Goal: Task Accomplishment & Management: Use online tool/utility

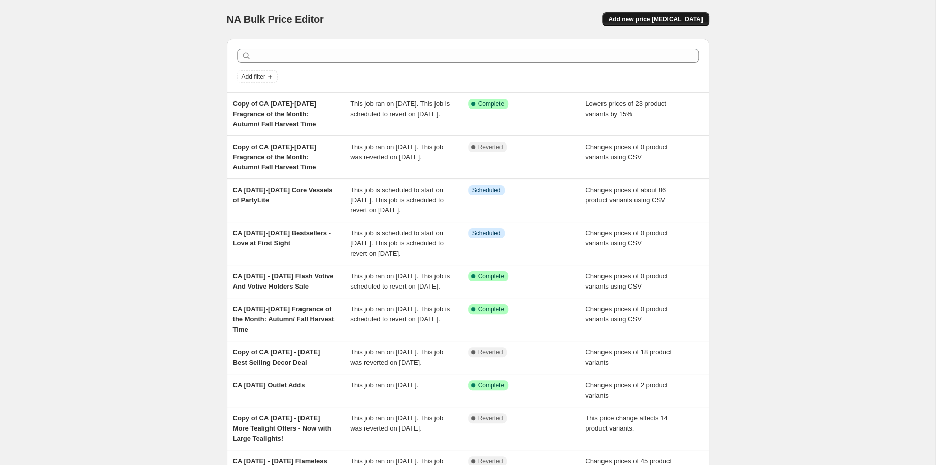
click at [702, 23] on span "Add new price [MEDICAL_DATA]" at bounding box center [655, 19] width 94 height 8
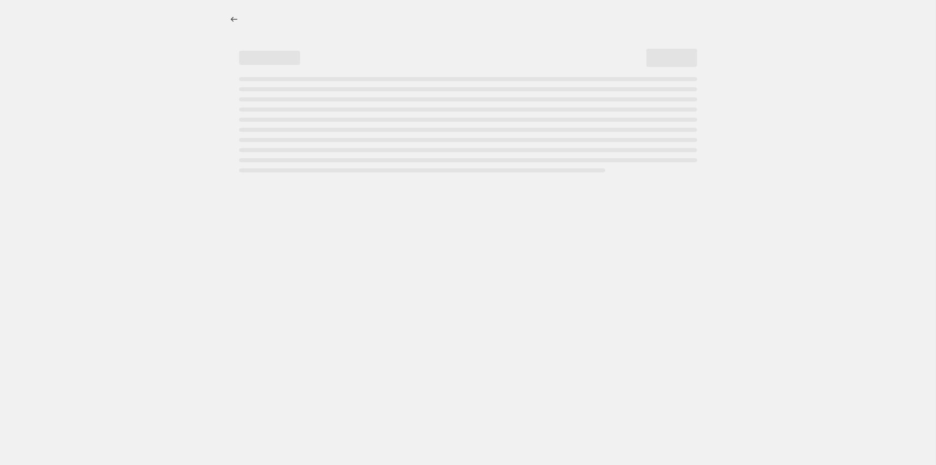
select select "percentage"
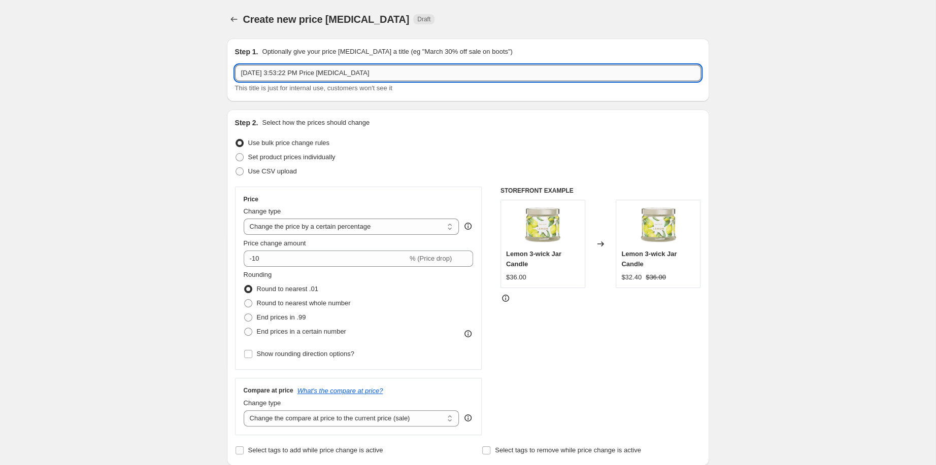
click at [235, 79] on input "[DATE] 3:53:22 PM Price [MEDICAL_DATA]" at bounding box center [468, 73] width 466 height 16
paste input "[DATE]-[DATE] Bestsellers - Love at First Sight"
type input "CA [DATE]-[DATE] Bestsellers - Love at First Sight"
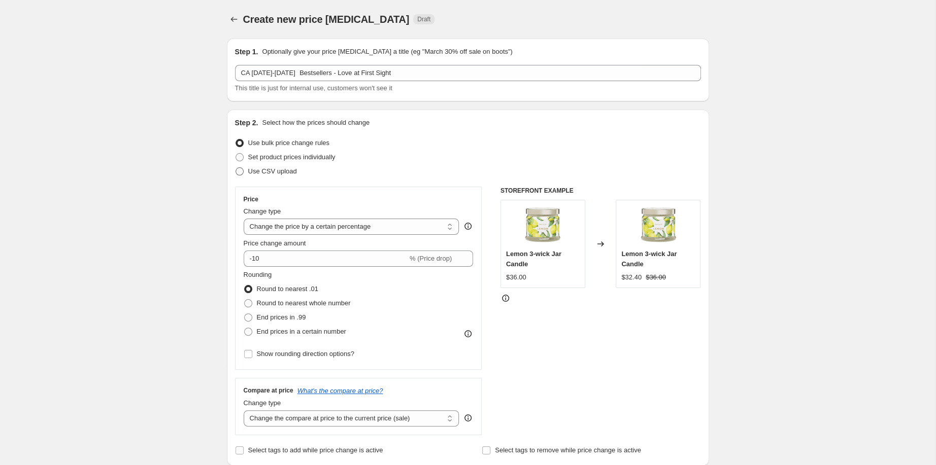
click at [235, 176] on span at bounding box center [239, 171] width 8 height 8
click at [235, 168] on input "Use CSV upload" at bounding box center [235, 167] width 1 height 1
radio input "true"
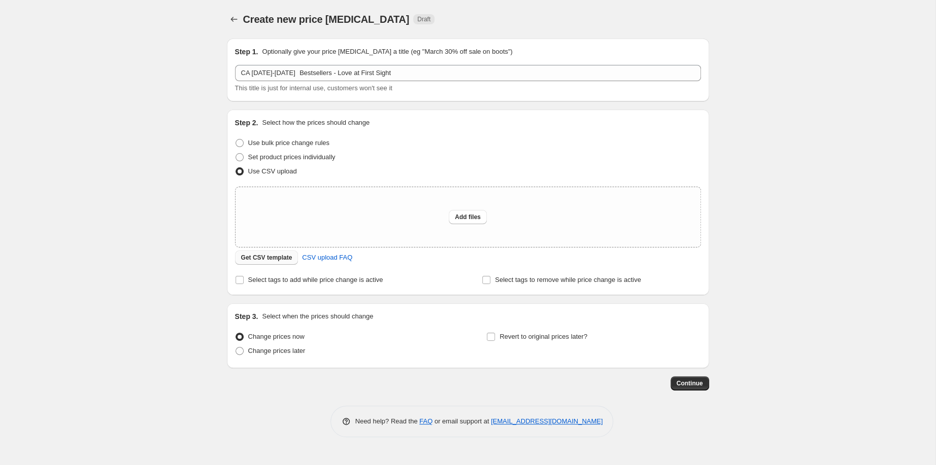
click at [241, 262] on span "Get CSV template" at bounding box center [266, 258] width 51 height 8
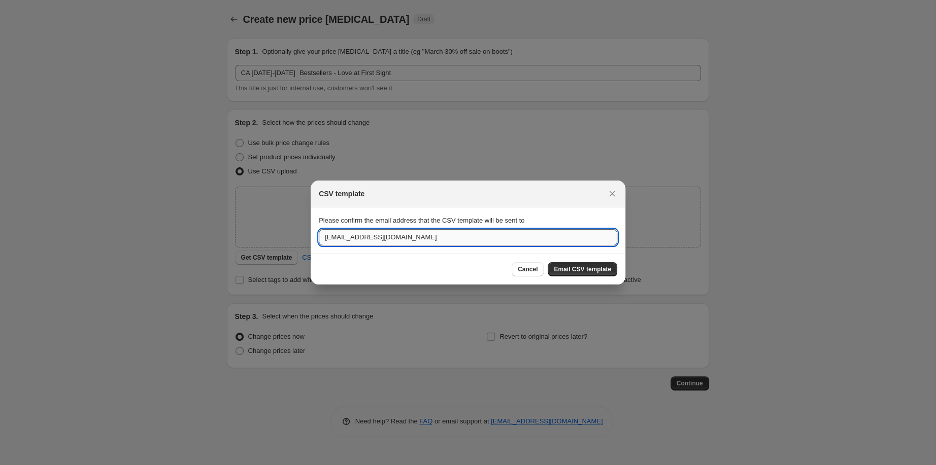
drag, startPoint x: 326, startPoint y: 235, endPoint x: 218, endPoint y: 245, distance: 109.0
click at [319, 245] on input "[EMAIL_ADDRESS][DOMAIN_NAME]" at bounding box center [468, 237] width 298 height 16
type input "[EMAIL_ADDRESS][DOMAIN_NAME]"
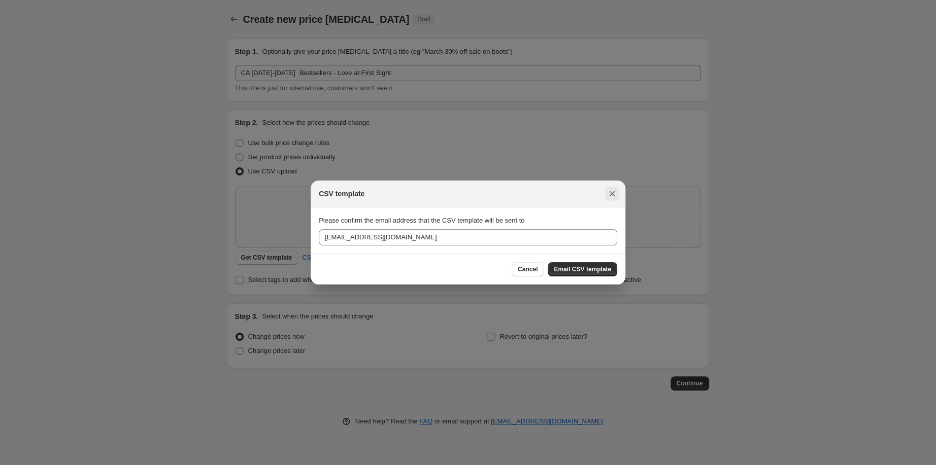
click at [617, 189] on icon "Close" at bounding box center [612, 194] width 10 height 10
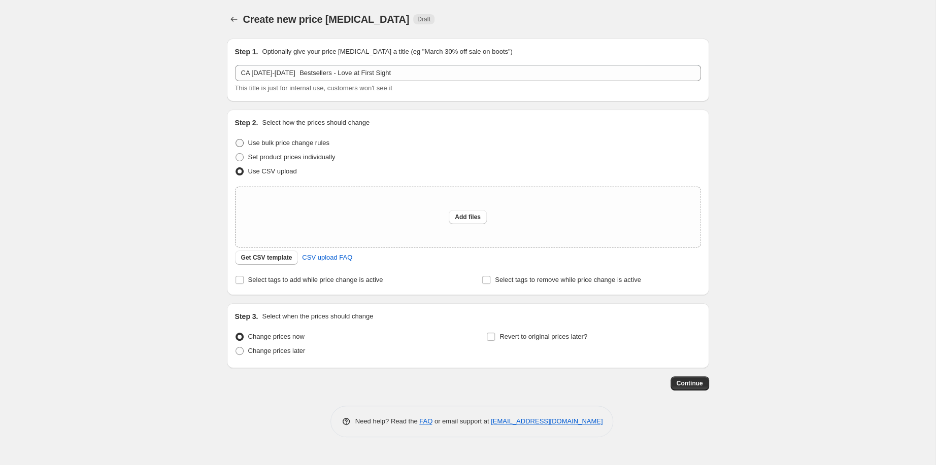
click at [248, 147] on span "Use bulk price change rules" at bounding box center [288, 143] width 81 height 8
click at [235, 140] on input "Use bulk price change rules" at bounding box center [235, 139] width 1 height 1
radio input "true"
select select "percentage"
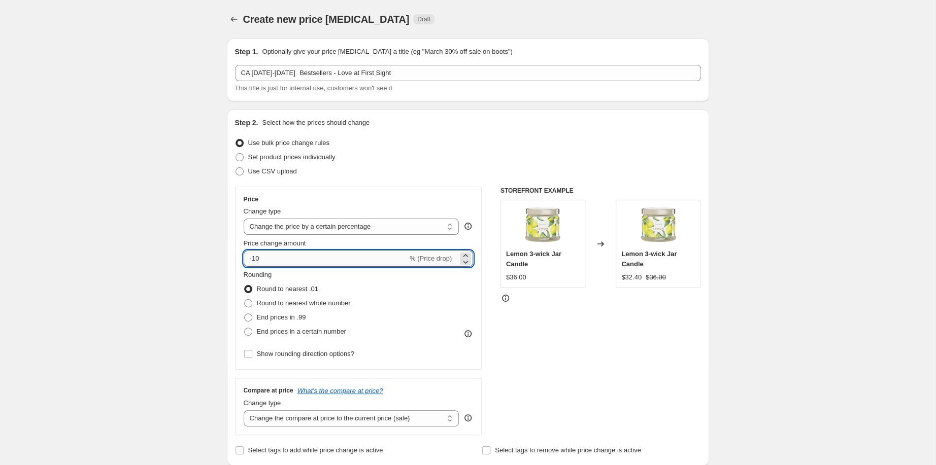
click at [244, 267] on input "-10" at bounding box center [326, 259] width 164 height 16
type input "-15"
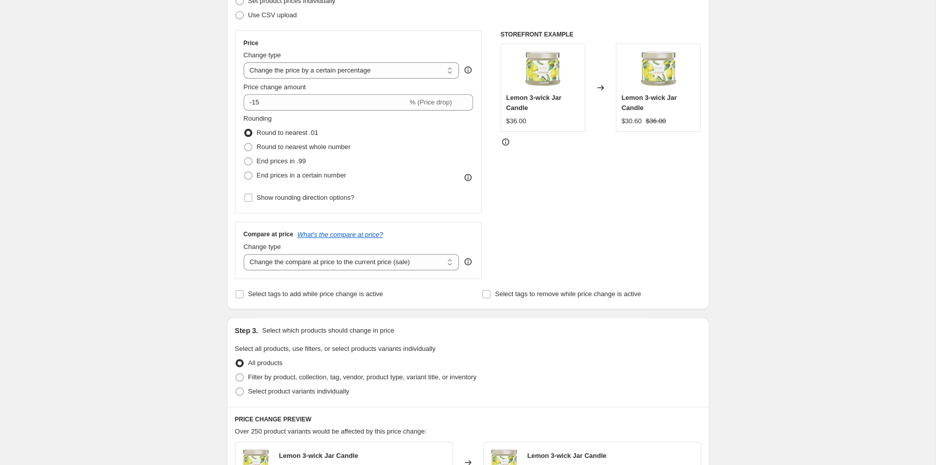
scroll to position [272, 0]
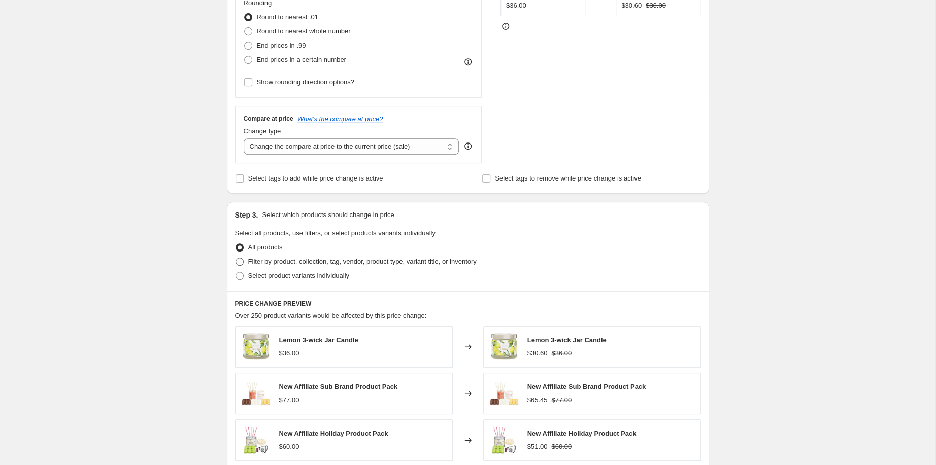
click at [248, 265] on span "Filter by product, collection, tag, vendor, product type, variant title, or inv…" at bounding box center [362, 262] width 228 height 8
click at [235, 258] on input "Filter by product, collection, tag, vendor, product type, variant title, or inv…" at bounding box center [235, 258] width 1 height 1
radio input "true"
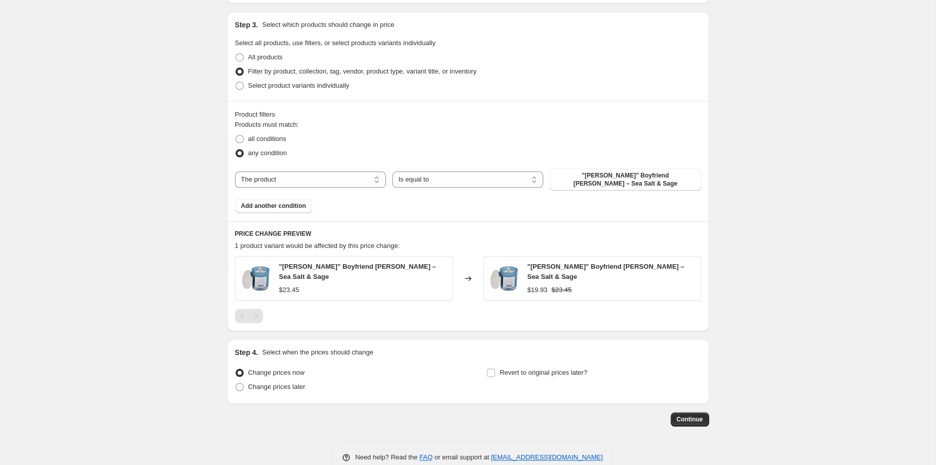
scroll to position [544, 0]
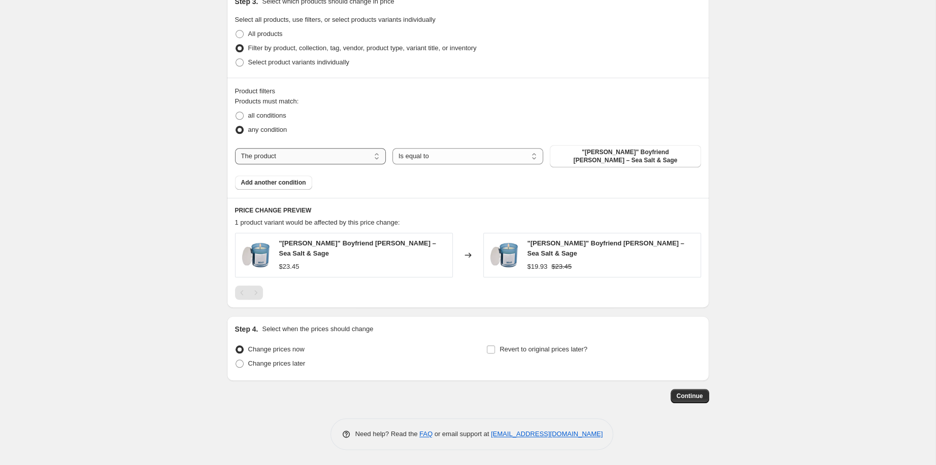
select select "collection"
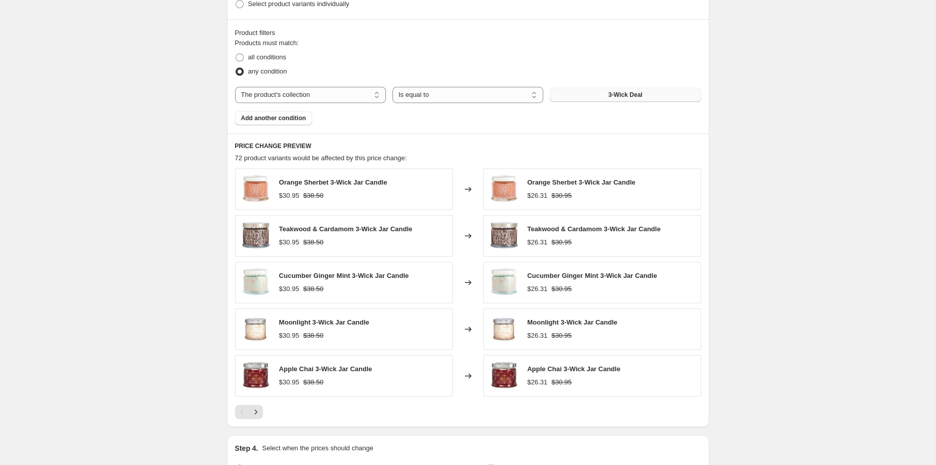
click at [625, 102] on button "3-Wick Deal" at bounding box center [625, 95] width 151 height 14
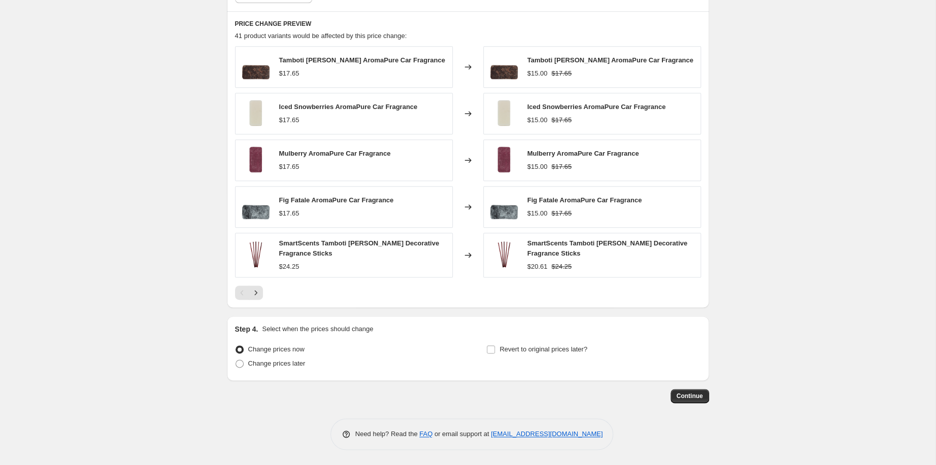
scroll to position [831, 0]
click at [235, 360] on span at bounding box center [239, 364] width 8 height 8
click at [235, 360] on input "Change prices later" at bounding box center [235, 360] width 1 height 1
radio input "true"
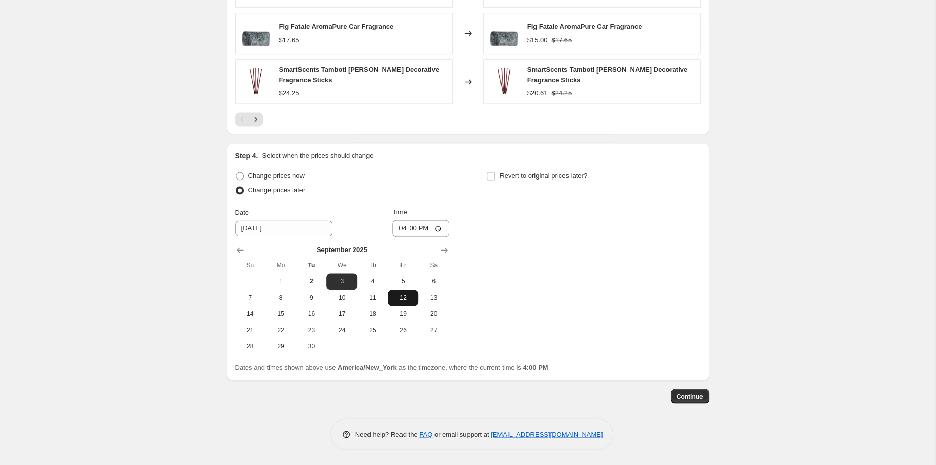
scroll to position [1035, 0]
click at [269, 294] on span "8" at bounding box center [280, 298] width 22 height 8
type input "[DATE]"
click at [403, 220] on input "16:00" at bounding box center [420, 228] width 57 height 17
type input "08:00"
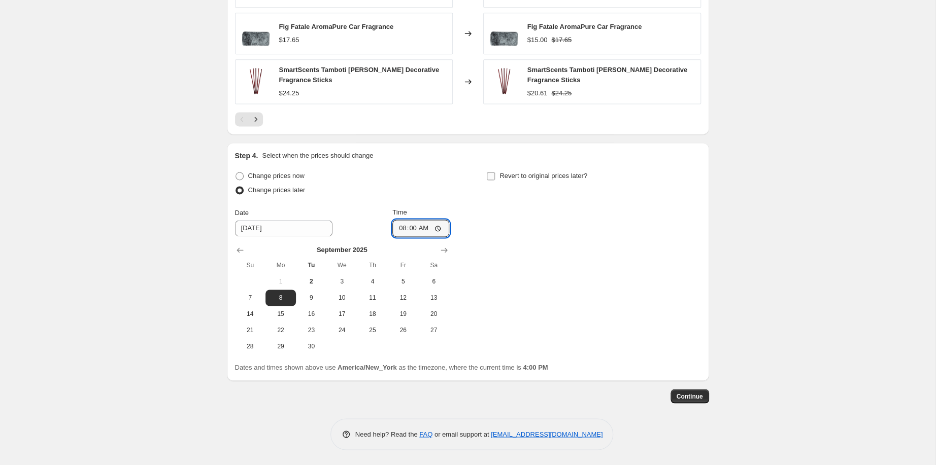
click at [495, 172] on input "Revert to original prices later?" at bounding box center [491, 176] width 8 height 8
checkbox input "true"
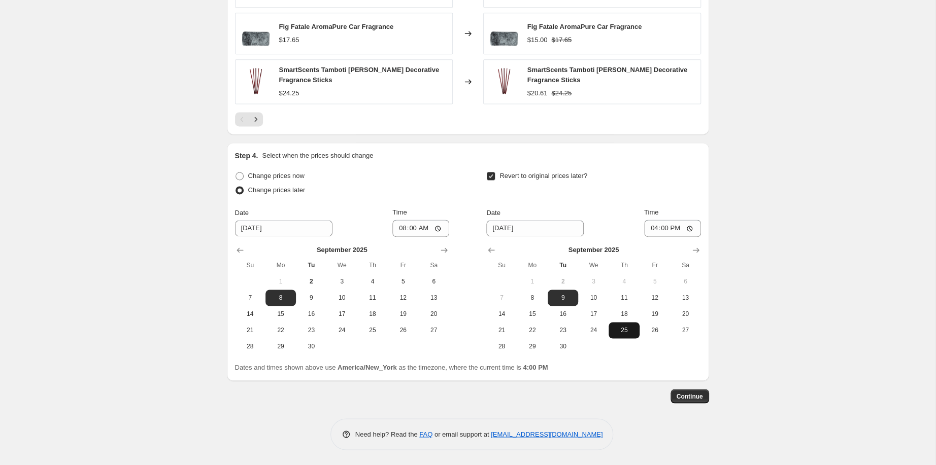
click at [635, 326] on span "25" at bounding box center [623, 330] width 22 height 8
type input "[DATE]"
click at [701, 220] on input "16:00" at bounding box center [672, 228] width 57 height 17
type input "07:59"
click at [251, 114] on icon "Next" at bounding box center [256, 119] width 10 height 10
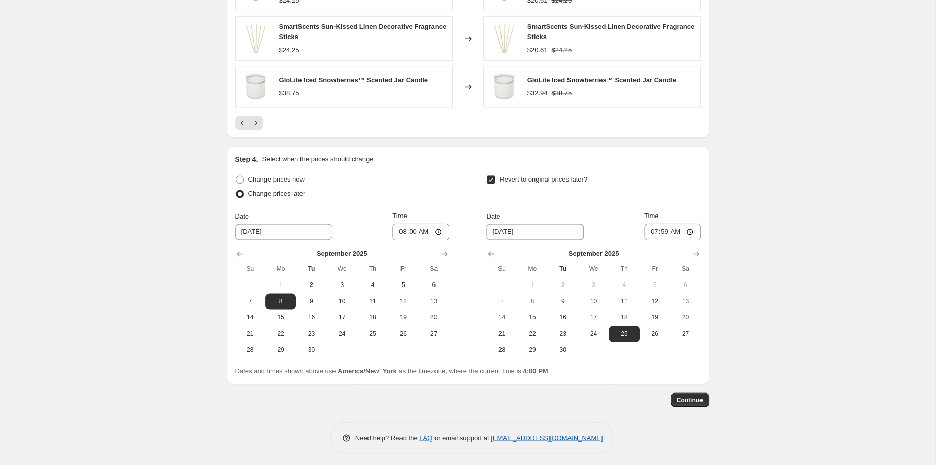
scroll to position [899, 0]
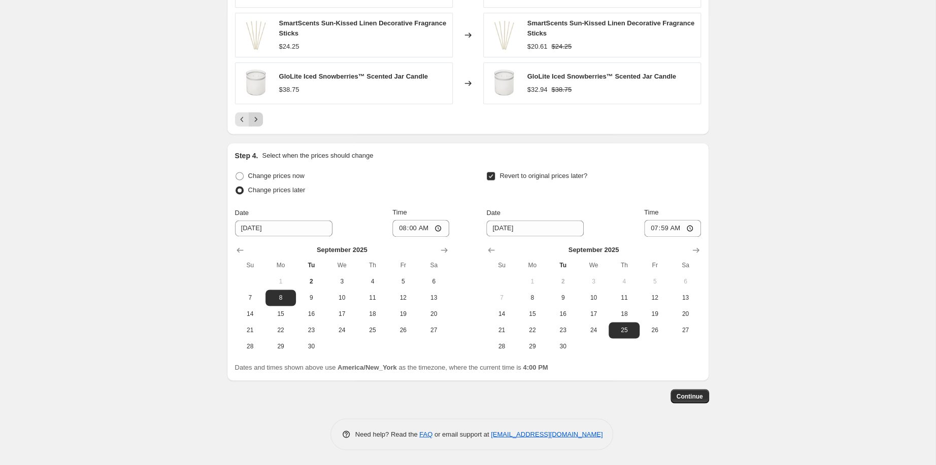
click at [251, 124] on icon "Next" at bounding box center [256, 119] width 10 height 10
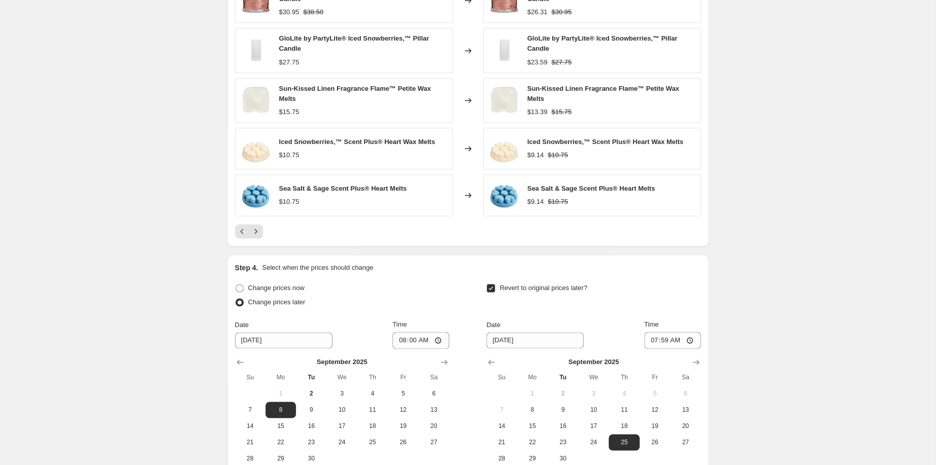
scroll to position [763, 0]
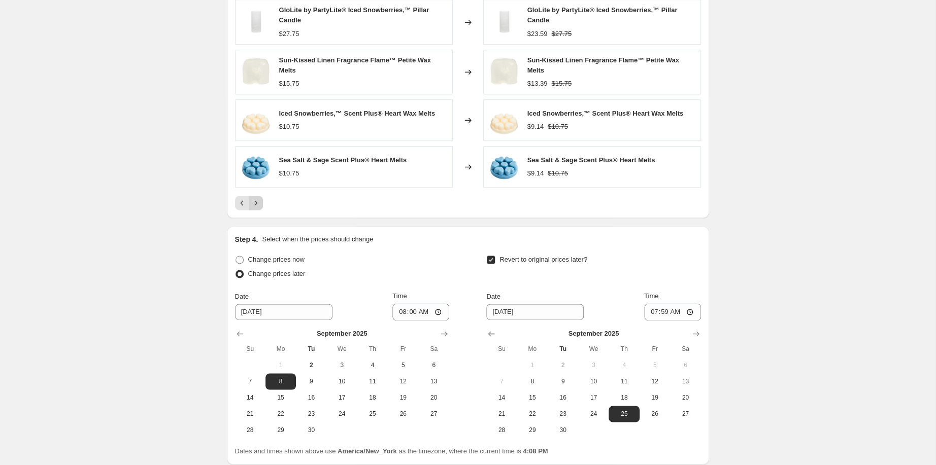
click at [251, 208] on icon "Next" at bounding box center [256, 203] width 10 height 10
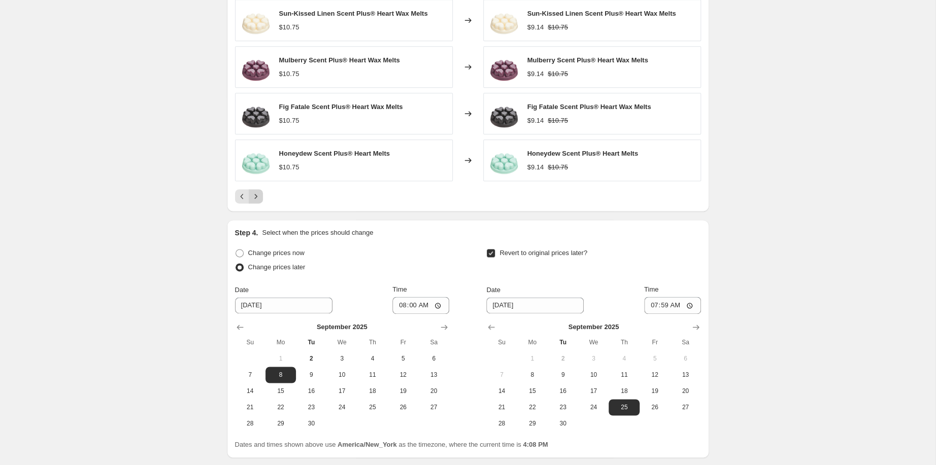
click at [251, 201] on icon "Next" at bounding box center [256, 196] width 10 height 10
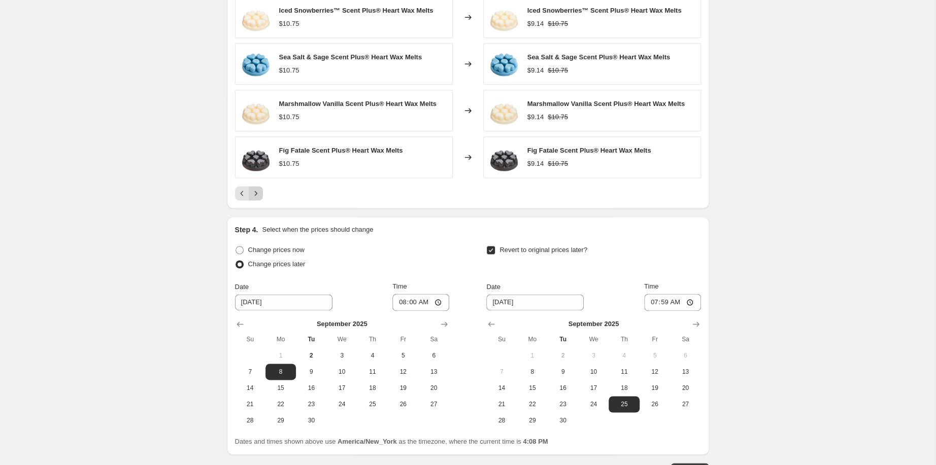
click at [251, 198] on icon "Next" at bounding box center [256, 193] width 10 height 10
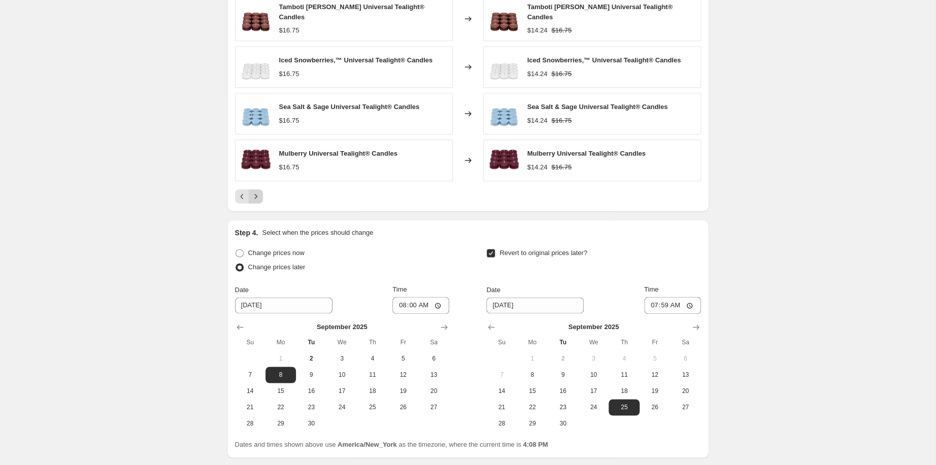
click at [251, 201] on icon "Next" at bounding box center [256, 196] width 10 height 10
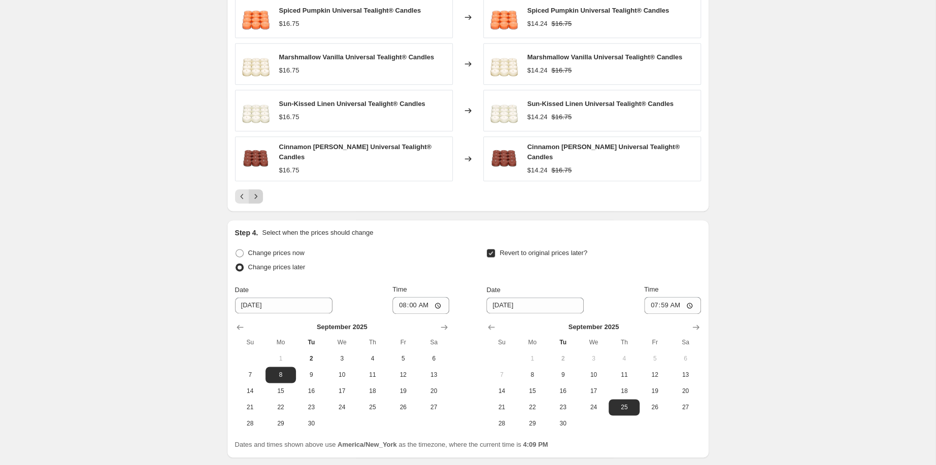
click at [251, 201] on icon "Next" at bounding box center [256, 196] width 10 height 10
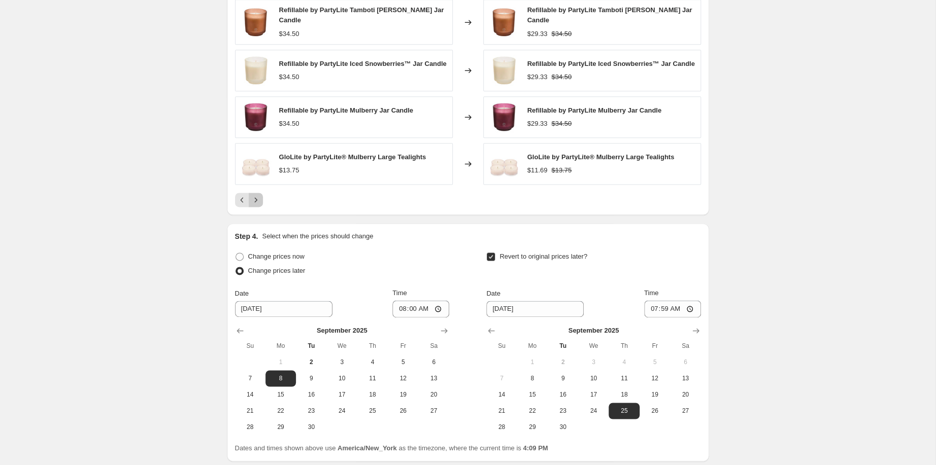
click at [251, 205] on icon "Next" at bounding box center [256, 200] width 10 height 10
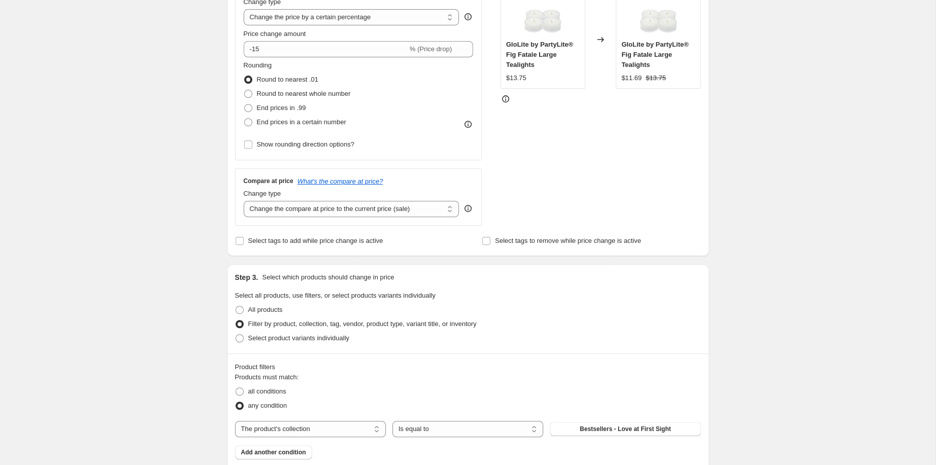
scroll to position [15, 0]
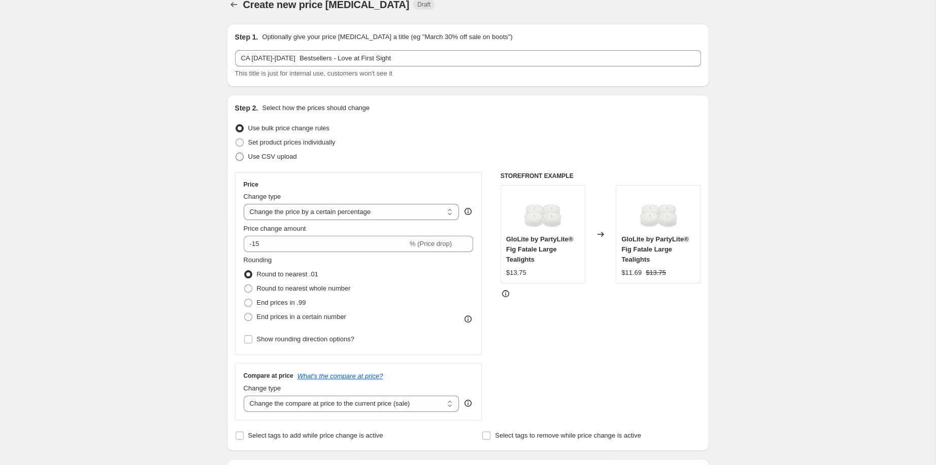
click at [235, 161] on span at bounding box center [239, 157] width 8 height 8
click at [235, 153] on input "Use CSV upload" at bounding box center [235, 153] width 1 height 1
radio input "true"
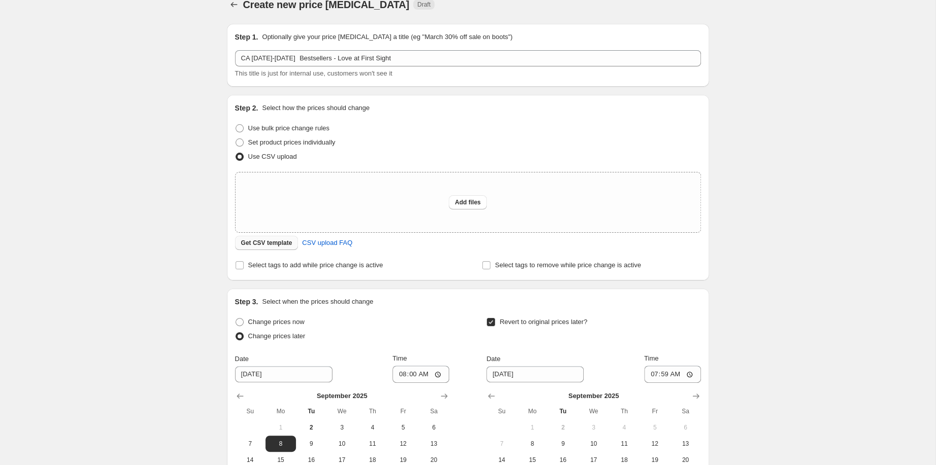
click at [241, 247] on span "Get CSV template" at bounding box center [266, 243] width 51 height 8
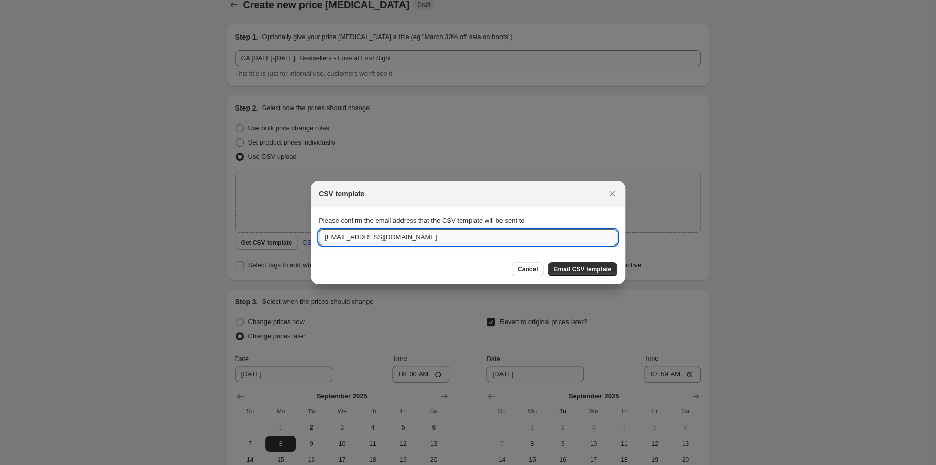
drag, startPoint x: 326, startPoint y: 244, endPoint x: 196, endPoint y: 239, distance: 129.5
click at [319, 239] on input "[EMAIL_ADDRESS][DOMAIN_NAME]" at bounding box center [468, 237] width 298 height 16
type input "[EMAIL_ADDRESS][DOMAIN_NAME]"
click at [610, 277] on button "Email CSV template" at bounding box center [583, 269] width 70 height 14
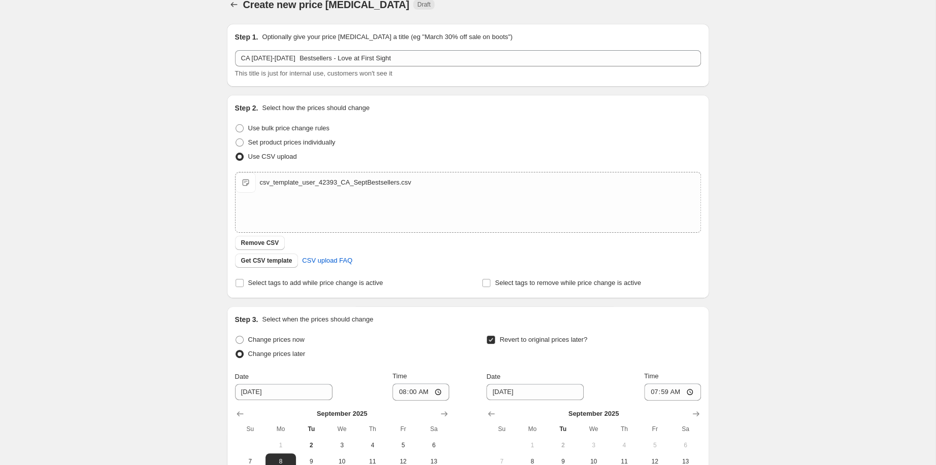
click at [43, 205] on div "Create new price [MEDICAL_DATA]. This page is ready Create new price [MEDICAL_D…" at bounding box center [467, 307] width 935 height 644
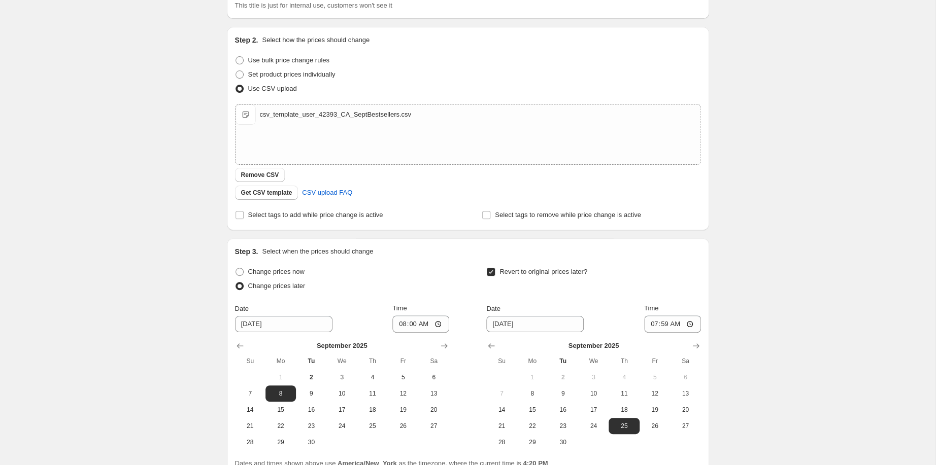
scroll to position [306, 0]
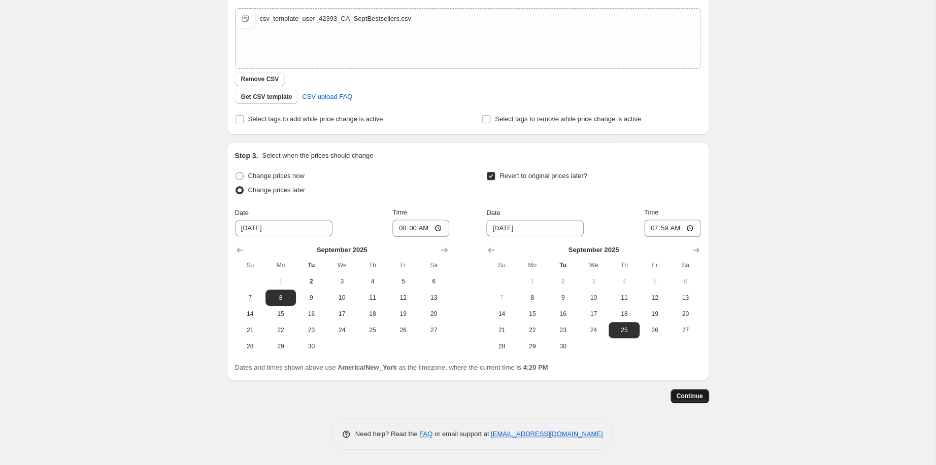
click at [709, 389] on button "Continue" at bounding box center [689, 396] width 39 height 14
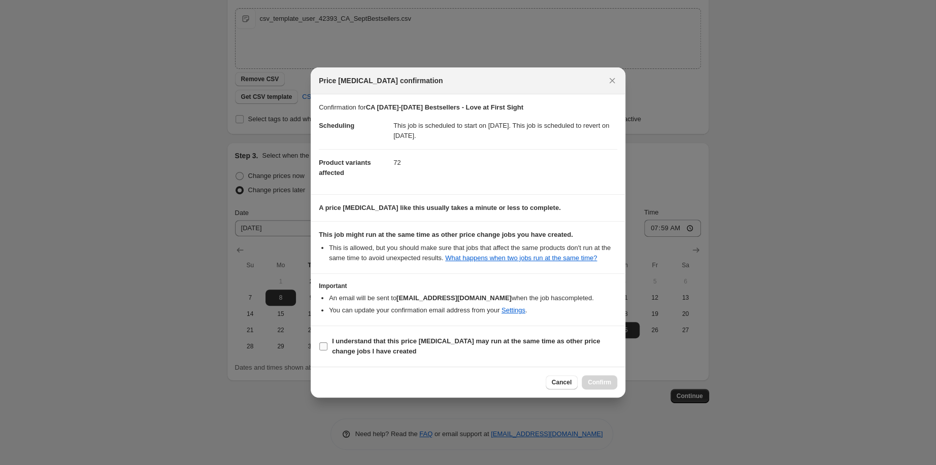
click at [388, 355] on b "I understand that this price [MEDICAL_DATA] may run at the same time as other p…" at bounding box center [466, 346] width 268 height 18
click at [327, 351] on input "I understand that this price [MEDICAL_DATA] may run at the same time as other p…" at bounding box center [323, 347] width 8 height 8
checkbox input "true"
click at [611, 387] on span "Confirm" at bounding box center [599, 383] width 23 height 8
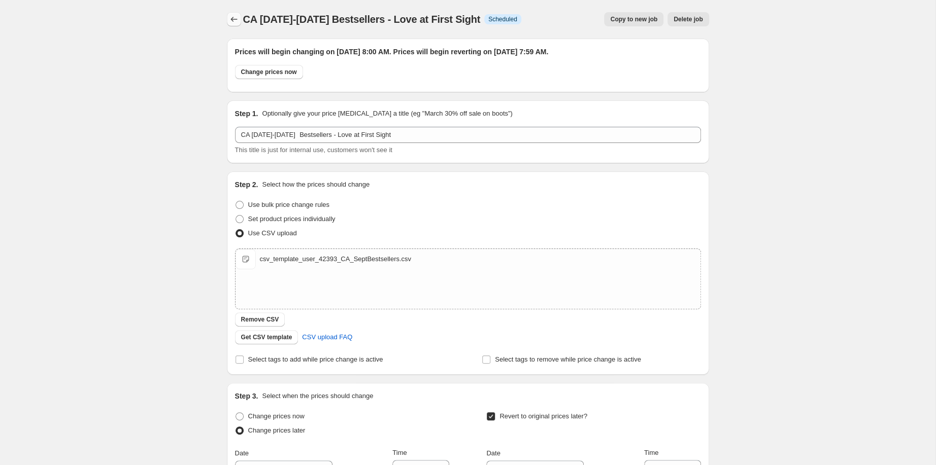
click at [229, 24] on icon "Price change jobs" at bounding box center [234, 19] width 10 height 10
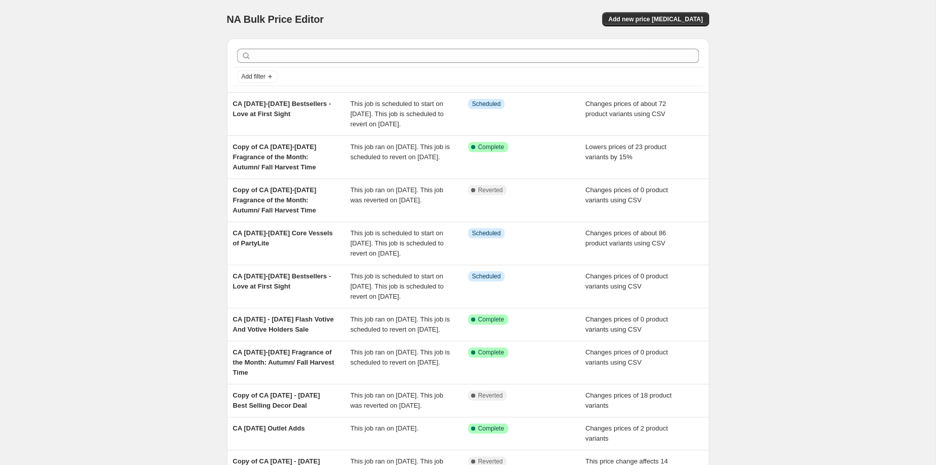
click at [108, 125] on div "NA Bulk Price Editor. This page is ready NA Bulk Price Editor Add new price [ME…" at bounding box center [467, 297] width 935 height 594
click at [702, 23] on span "Add new price [MEDICAL_DATA]" at bounding box center [655, 19] width 94 height 8
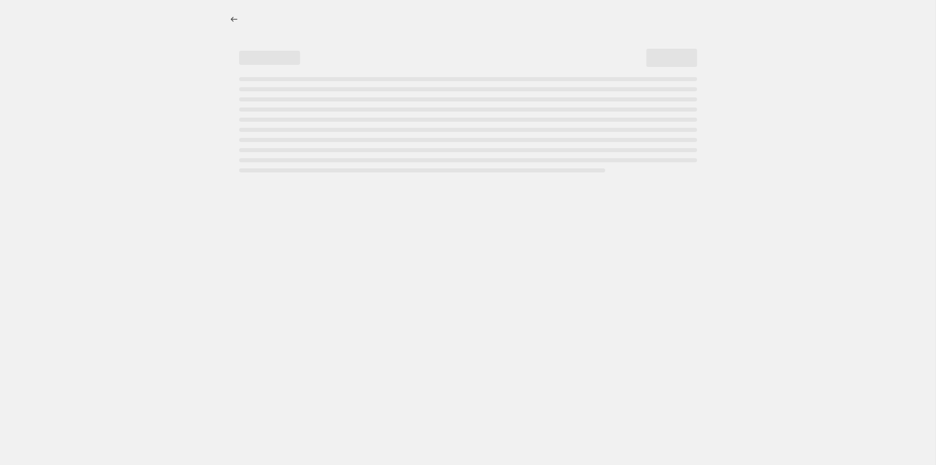
select select "percentage"
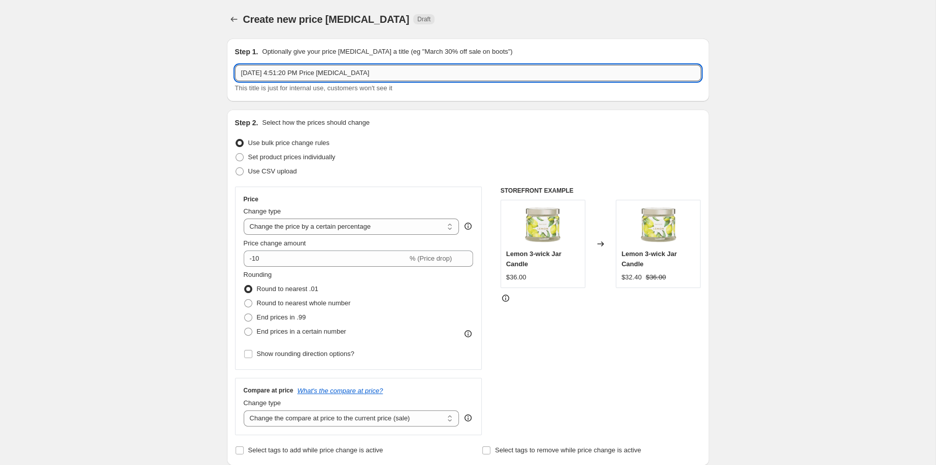
drag, startPoint x: 356, startPoint y: 84, endPoint x: 136, endPoint y: 86, distance: 219.7
click at [235, 81] on input "Sep 2, 2025, 4:51:20 PM Price change job" at bounding box center [468, 73] width 466 height 16
paste input "11th-17th September Hurricanes and Lanterns"
type input "CA 11th-17th September Hurricanes and Lanterns"
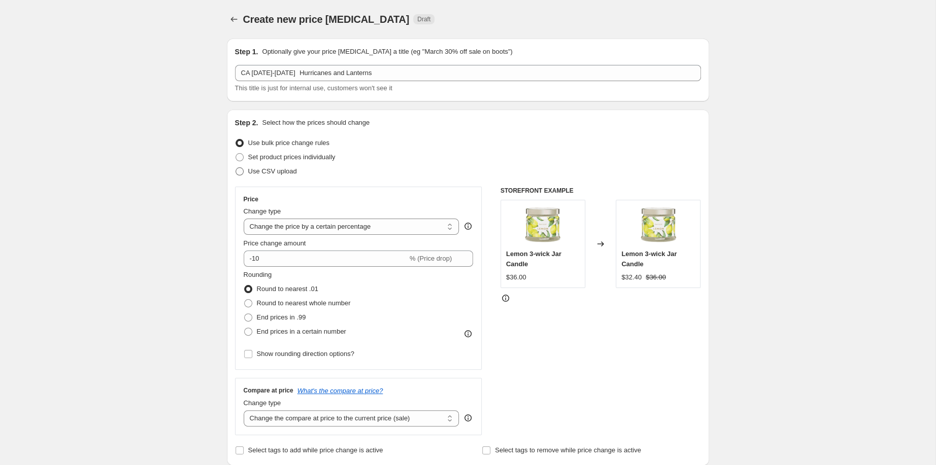
click at [248, 175] on span "Use CSV upload" at bounding box center [272, 171] width 49 height 8
click at [235, 168] on input "Use CSV upload" at bounding box center [235, 167] width 1 height 1
radio input "true"
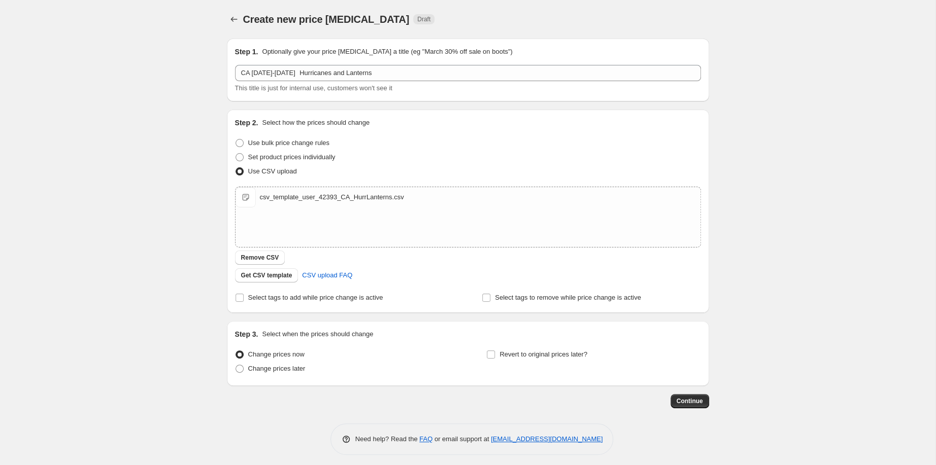
click at [87, 246] on div "Create new price change job. This page is ready Create new price change job Dra…" at bounding box center [467, 235] width 935 height 470
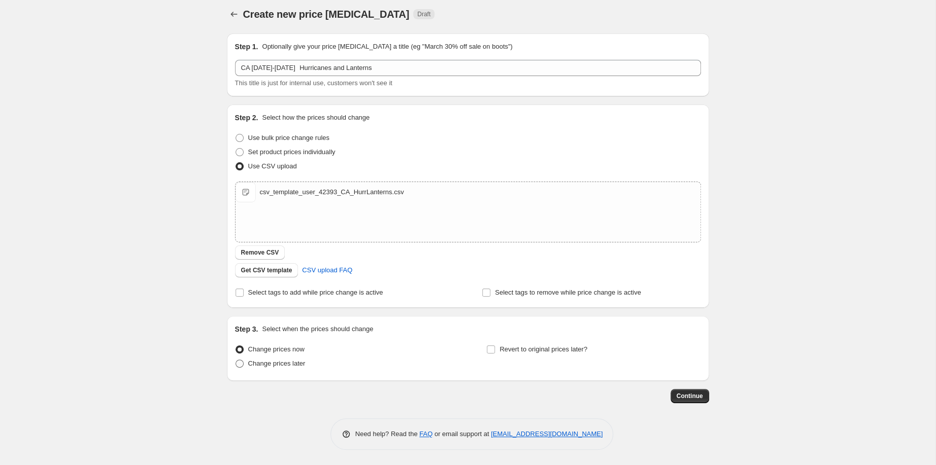
scroll to position [96, 0]
click at [235, 360] on span at bounding box center [239, 364] width 8 height 8
click at [235, 360] on input "Change prices later" at bounding box center [235, 360] width 1 height 1
radio input "true"
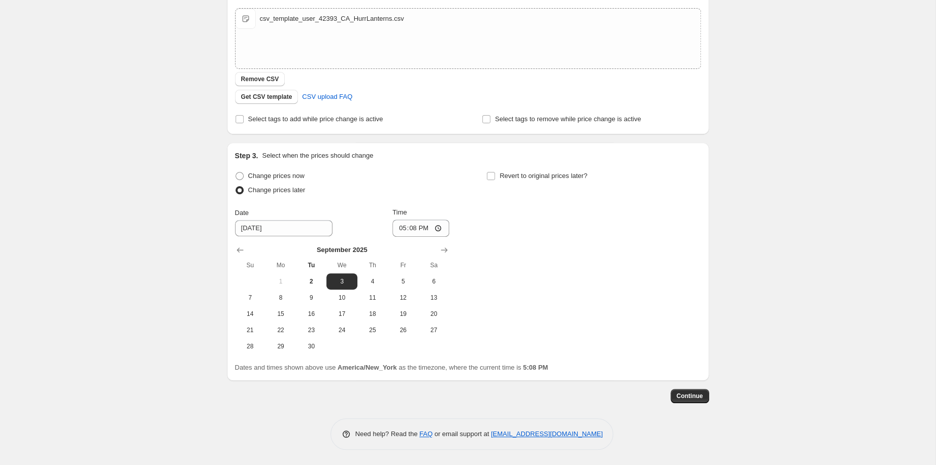
scroll to position [306, 0]
click at [361, 294] on span "11" at bounding box center [372, 298] width 22 height 8
type input "9/11/2025"
click at [400, 220] on input "17:08" at bounding box center [420, 228] width 57 height 17
type input "08:00"
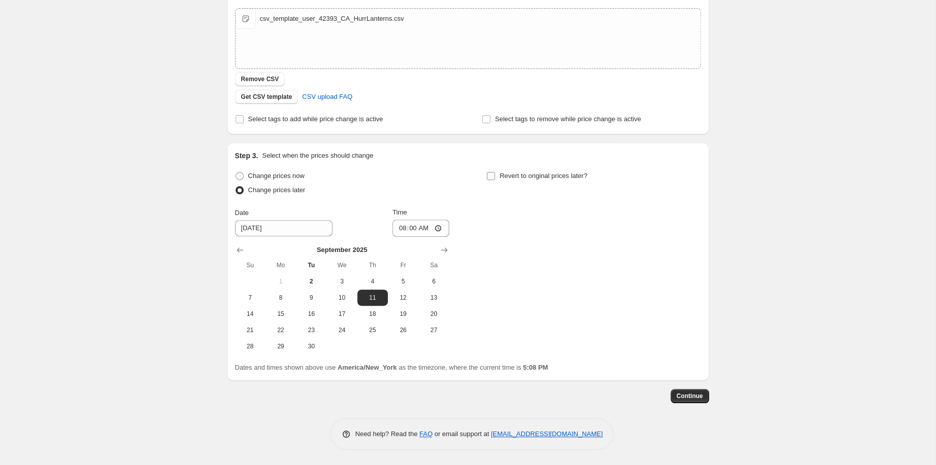
click at [494, 172] on input "Revert to original prices later?" at bounding box center [491, 176] width 8 height 8
checkbox input "true"
click at [635, 310] on span "18" at bounding box center [623, 314] width 22 height 8
type input "9/18/2025"
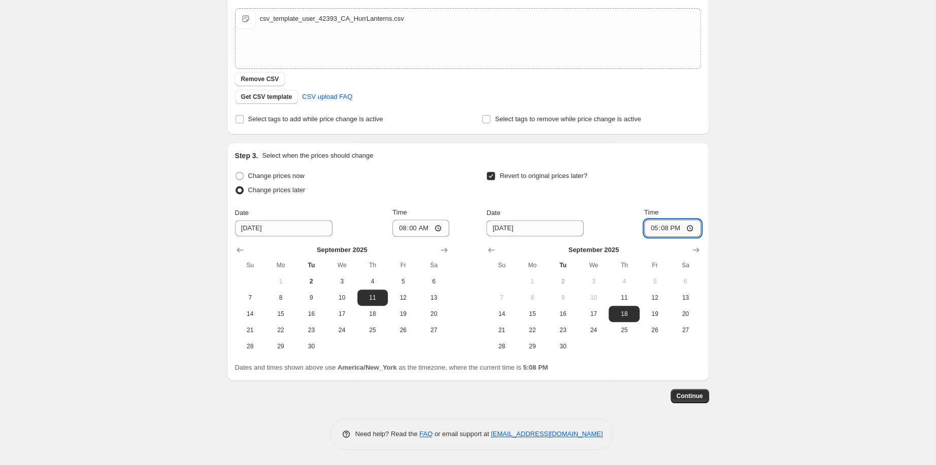
click at [701, 220] on input "17:08" at bounding box center [672, 228] width 57 height 17
type input "07:59"
click at [703, 394] on span "Continue" at bounding box center [689, 396] width 26 height 8
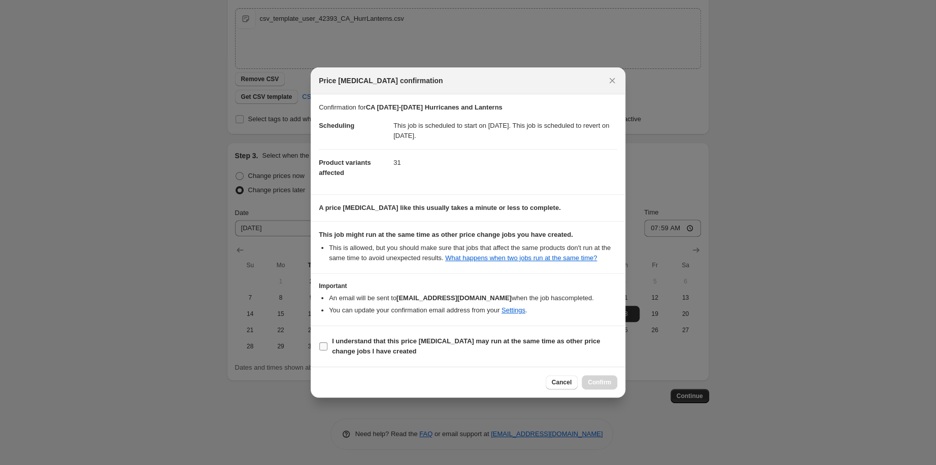
click at [429, 355] on b "I understand that this price [MEDICAL_DATA] may run at the same time as other p…" at bounding box center [466, 346] width 268 height 18
click at [327, 351] on input "I understand that this price [MEDICAL_DATA] may run at the same time as other p…" at bounding box center [323, 347] width 8 height 8
checkbox input "true"
click at [611, 387] on span "Confirm" at bounding box center [599, 383] width 23 height 8
